Goal: Check status: Check status

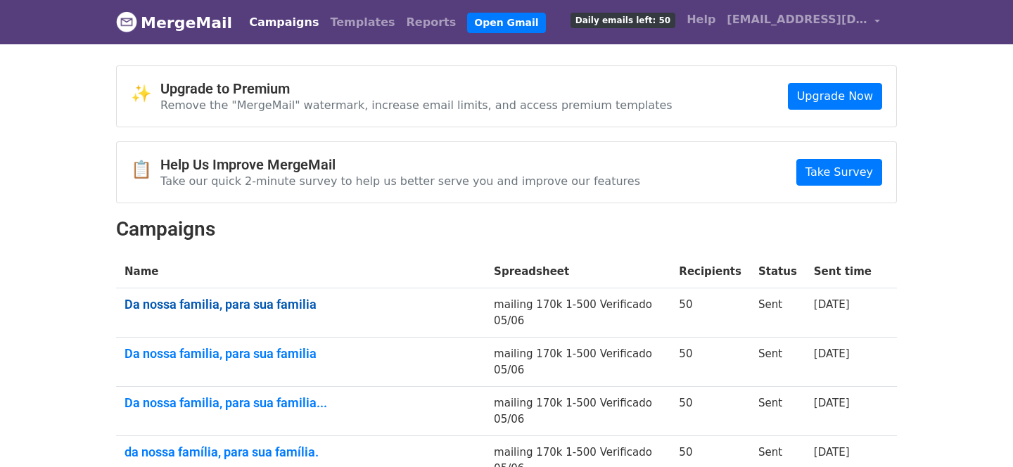
click at [187, 307] on link "Da nossa familia, para sua familia" at bounding box center [301, 304] width 352 height 15
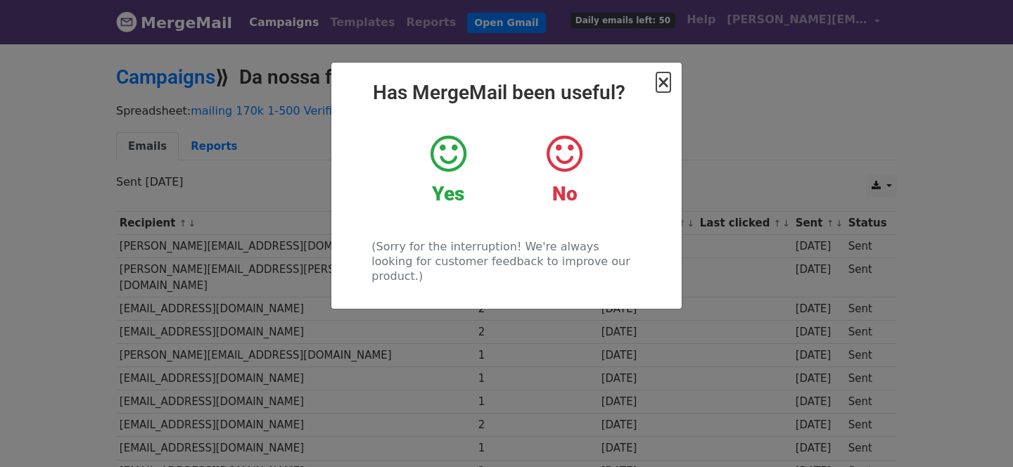
click at [666, 77] on span "×" at bounding box center [663, 82] width 14 height 20
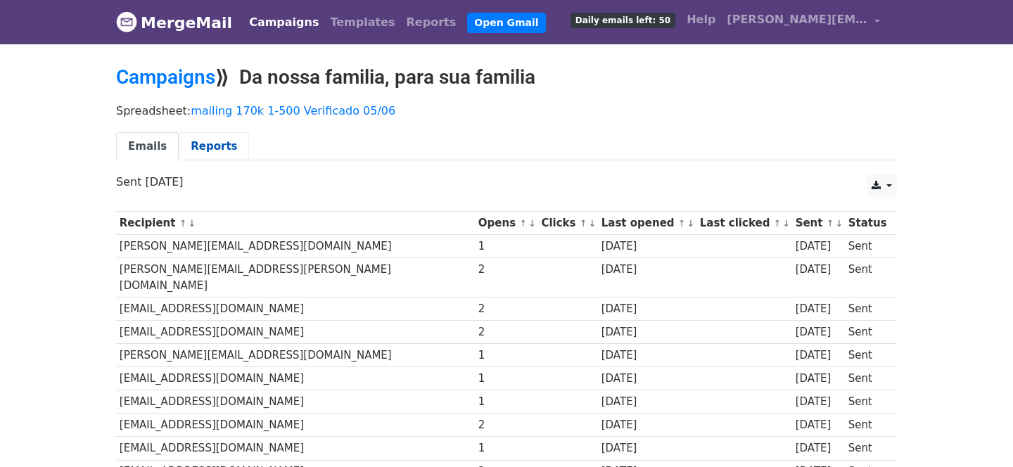
click at [217, 145] on link "Reports" at bounding box center [214, 146] width 70 height 29
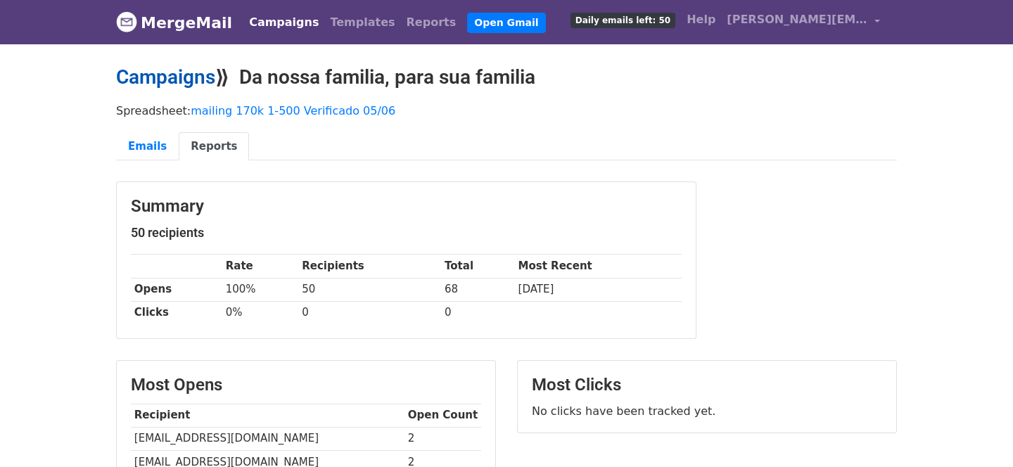
click at [194, 76] on link "Campaigns" at bounding box center [165, 76] width 99 height 23
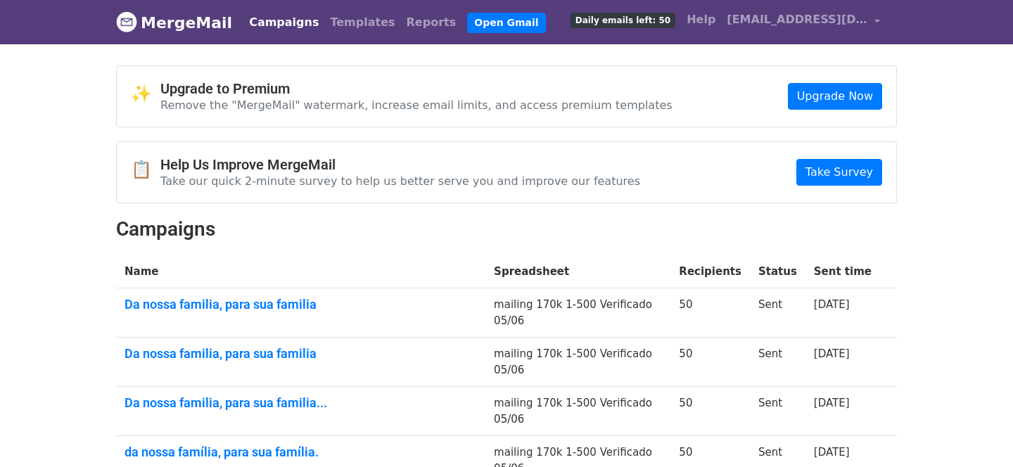
click at [200, 410] on td "Da nossa familia, para sua familia..." at bounding box center [300, 411] width 369 height 49
click at [219, 398] on link "Da nossa familia, para sua familia..." at bounding box center [301, 402] width 352 height 15
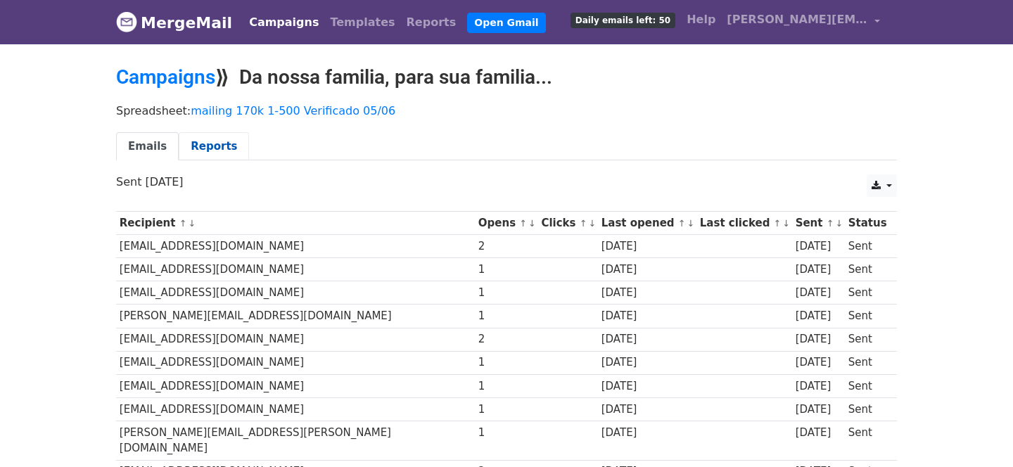
click at [215, 141] on link "Reports" at bounding box center [214, 146] width 70 height 29
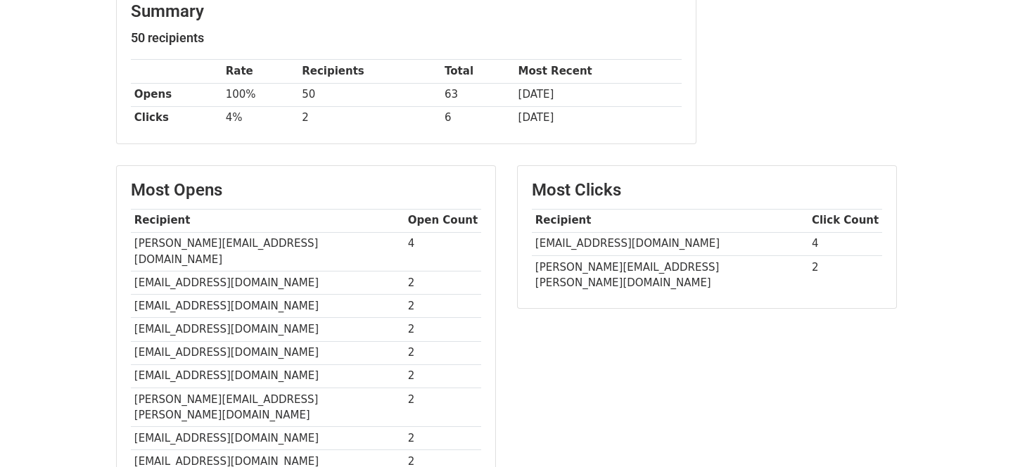
scroll to position [44, 0]
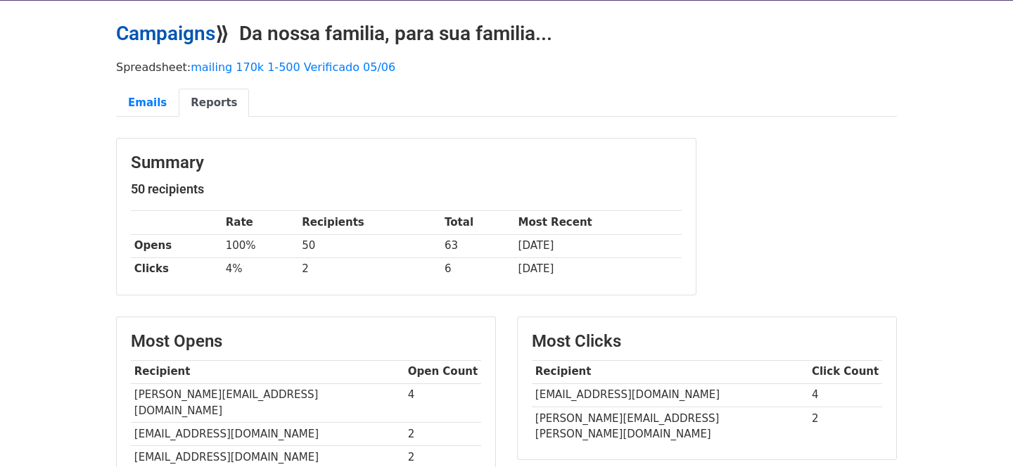
click at [192, 30] on link "Campaigns" at bounding box center [165, 33] width 99 height 23
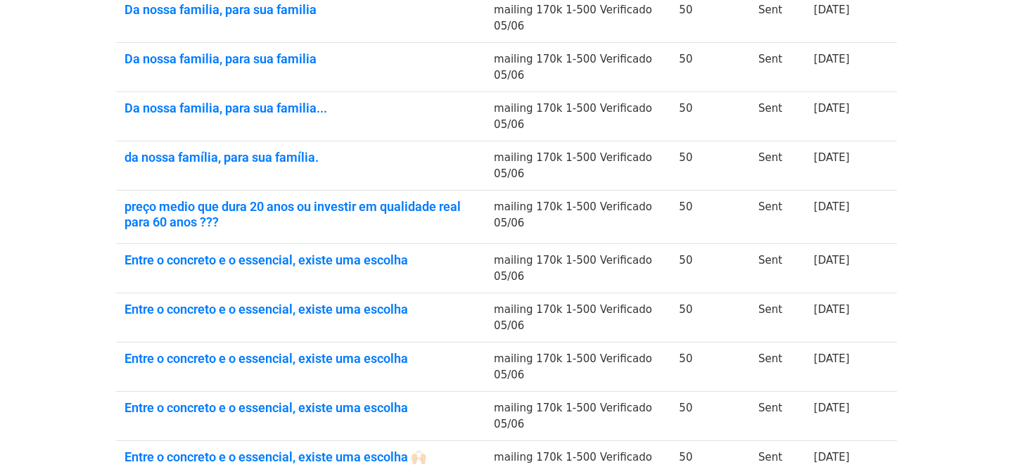
scroll to position [468, 0]
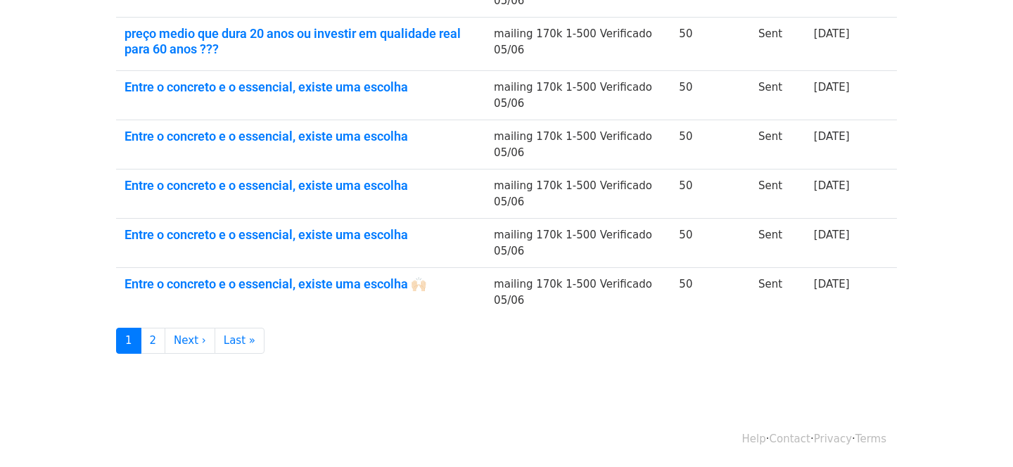
click at [252, 291] on td "Entre o concreto e o essencial, existe uma escolha 🙌🏻" at bounding box center [300, 292] width 369 height 49
click at [266, 288] on link "Entre o concreto e o essencial, existe uma escolha 🙌🏻" at bounding box center [301, 283] width 352 height 15
